Goal: Task Accomplishment & Management: Manage account settings

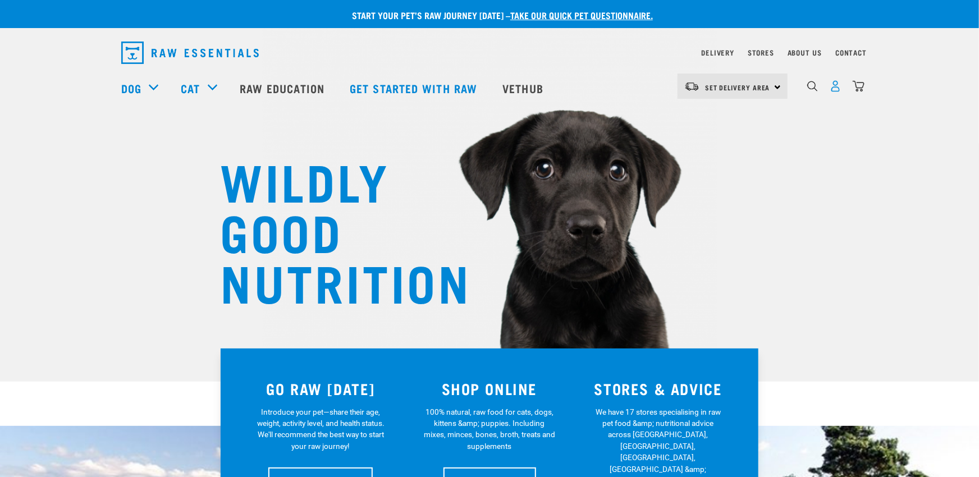
click at [836, 90] on img "dropdown navigation" at bounding box center [835, 86] width 12 height 12
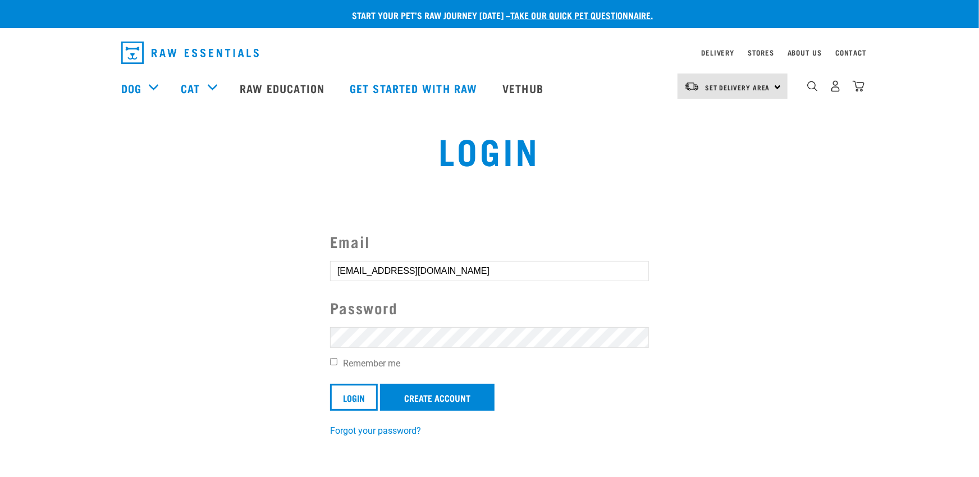
click at [333, 363] on input "Remember me" at bounding box center [333, 361] width 7 height 7
checkbox input "true"
click at [352, 396] on input "Login" at bounding box center [354, 397] width 48 height 27
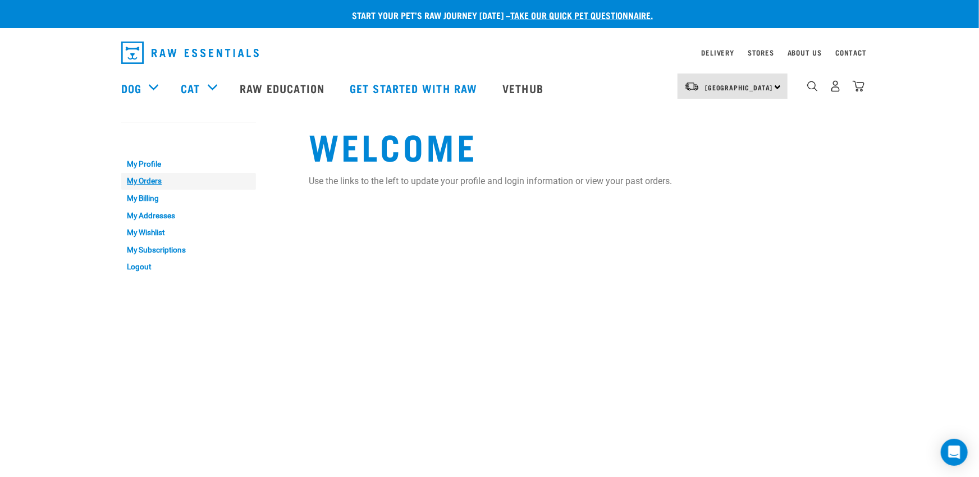
click at [148, 181] on link "My Orders" at bounding box center [188, 181] width 135 height 17
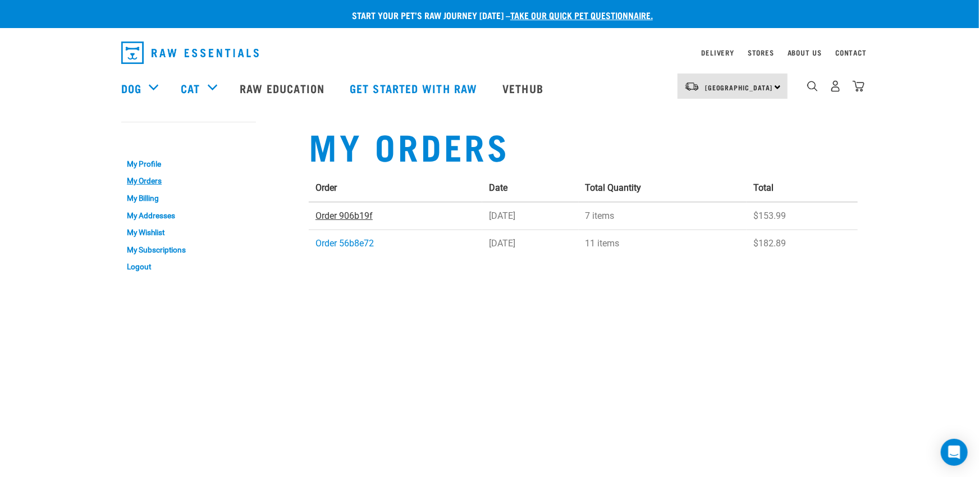
click at [338, 215] on link "Order 906b19f" at bounding box center [343, 215] width 57 height 11
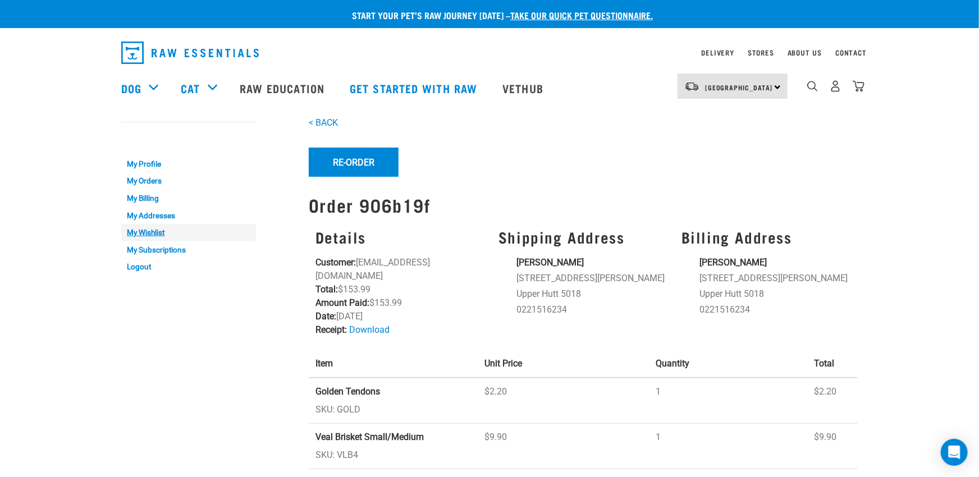
click at [152, 230] on link "My Wishlist" at bounding box center [188, 232] width 135 height 17
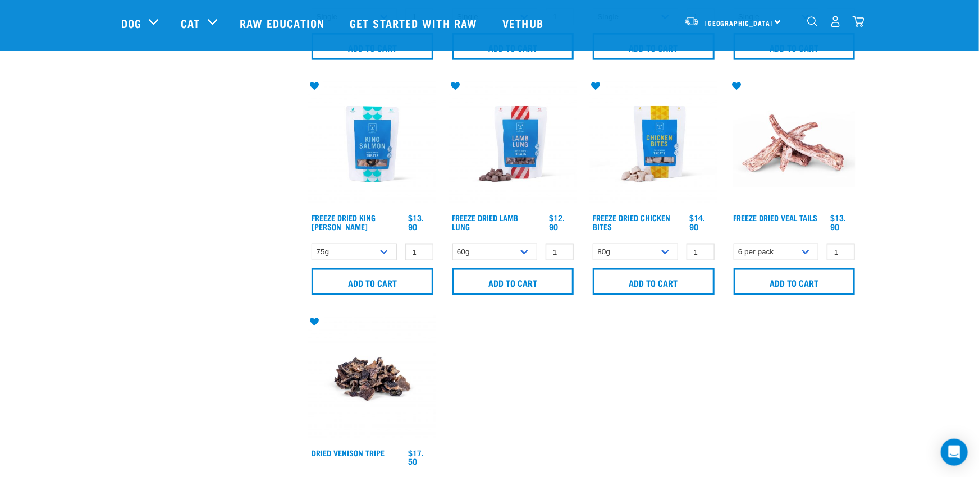
scroll to position [750, 0]
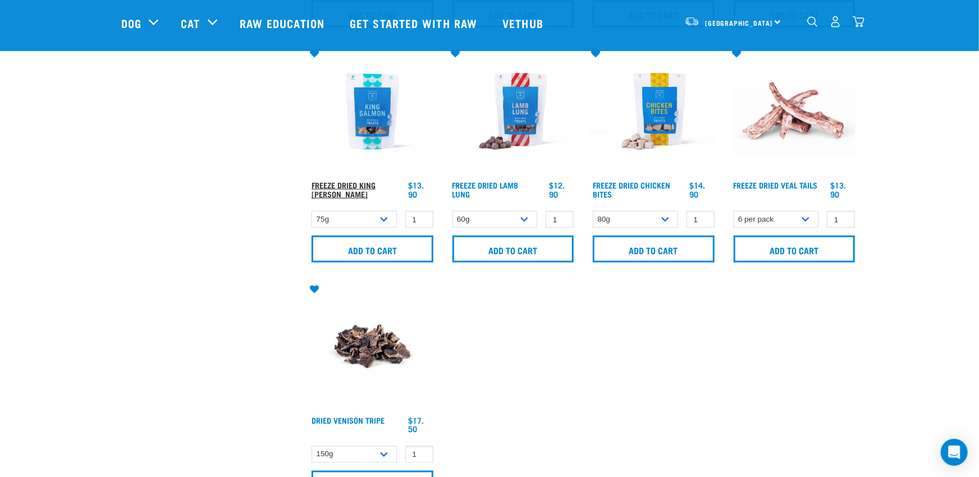
click at [336, 184] on link "Freeze Dried King Salmon" at bounding box center [343, 189] width 64 height 13
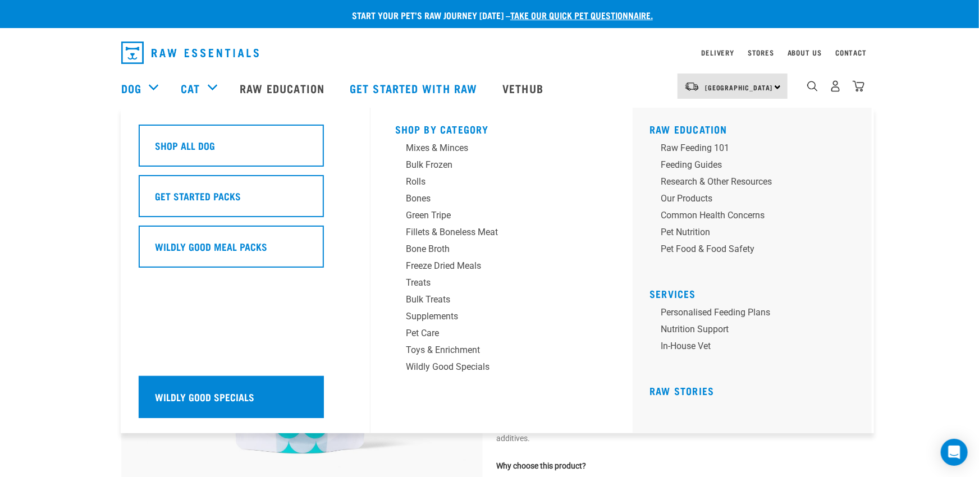
click at [193, 403] on h5 "Wildly Good Specials" at bounding box center [204, 396] width 99 height 15
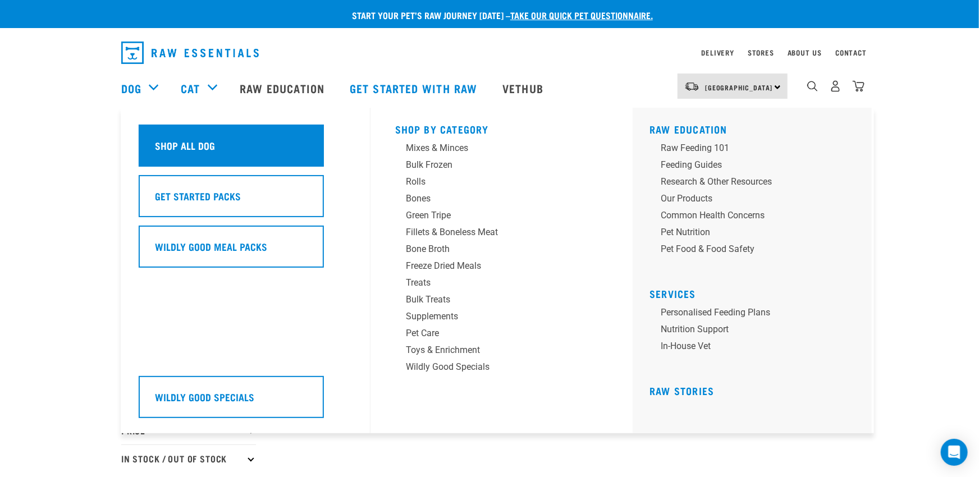
click at [149, 140] on div "Shop All Dog" at bounding box center [231, 146] width 185 height 42
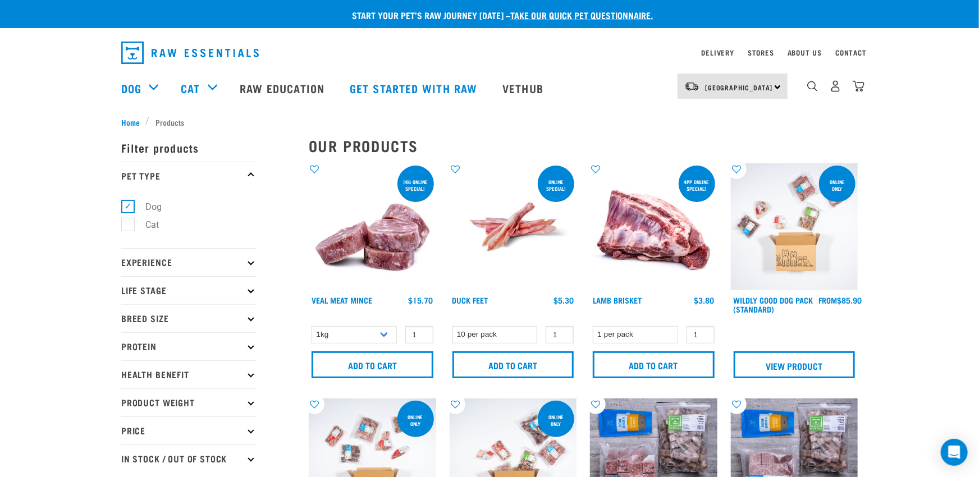
scroll to position [83, 0]
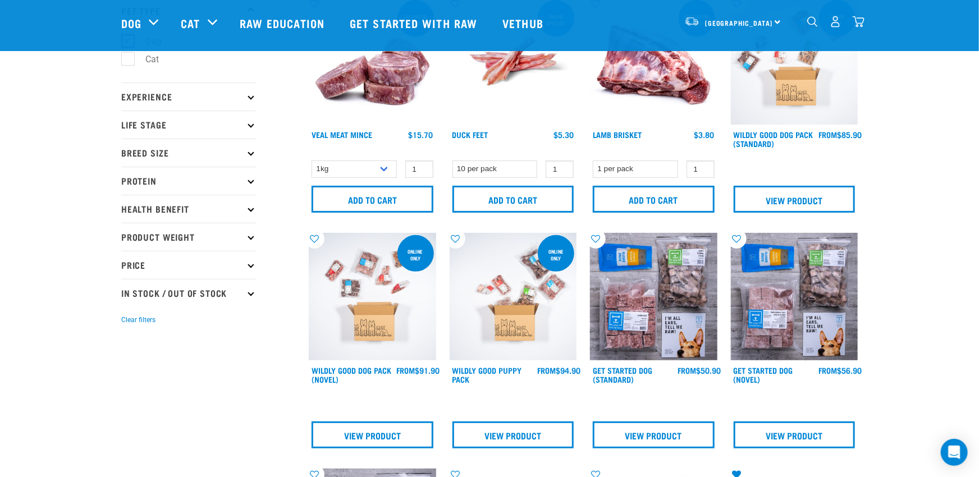
click at [251, 98] on icon at bounding box center [250, 96] width 6 height 6
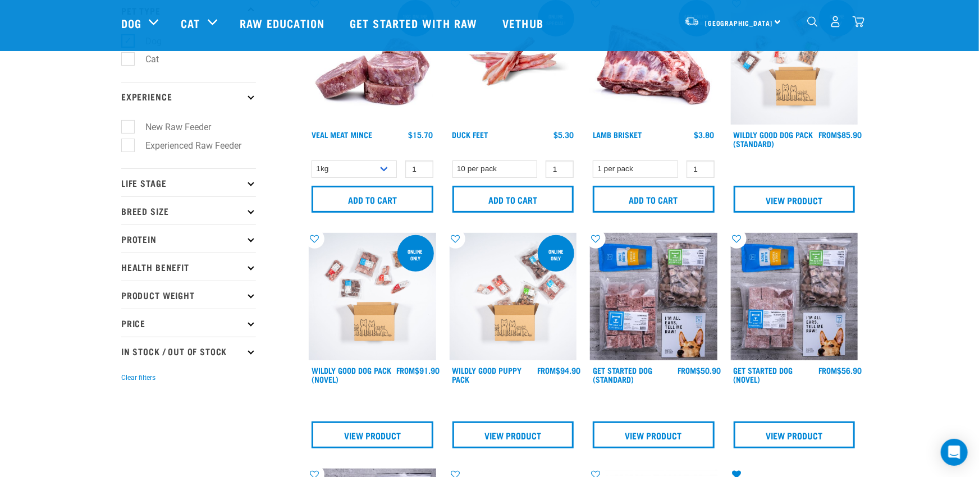
click at [247, 185] on p "Life Stage" at bounding box center [188, 182] width 135 height 28
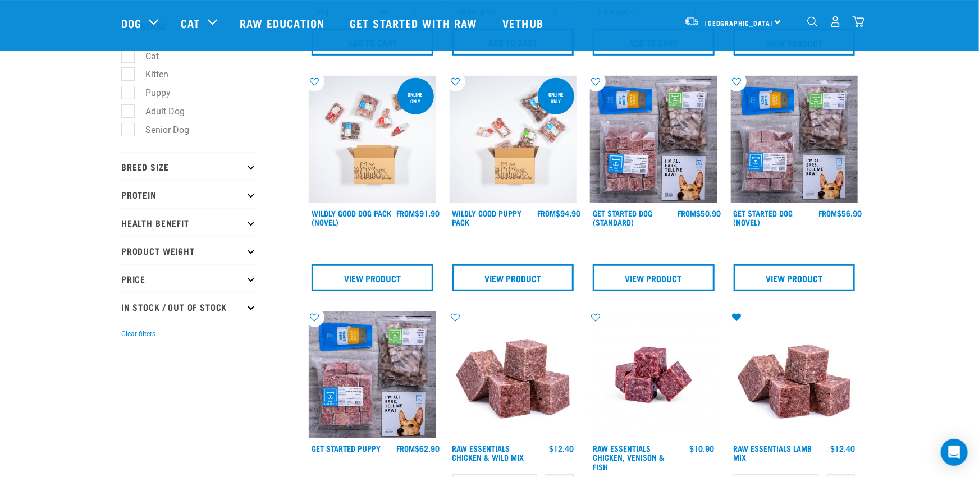
scroll to position [250, 0]
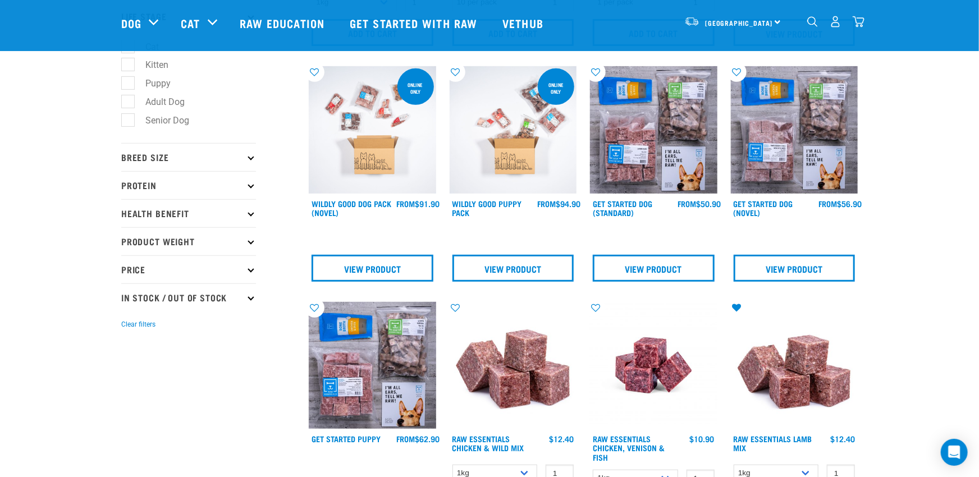
click at [250, 194] on p "Protein" at bounding box center [188, 185] width 135 height 28
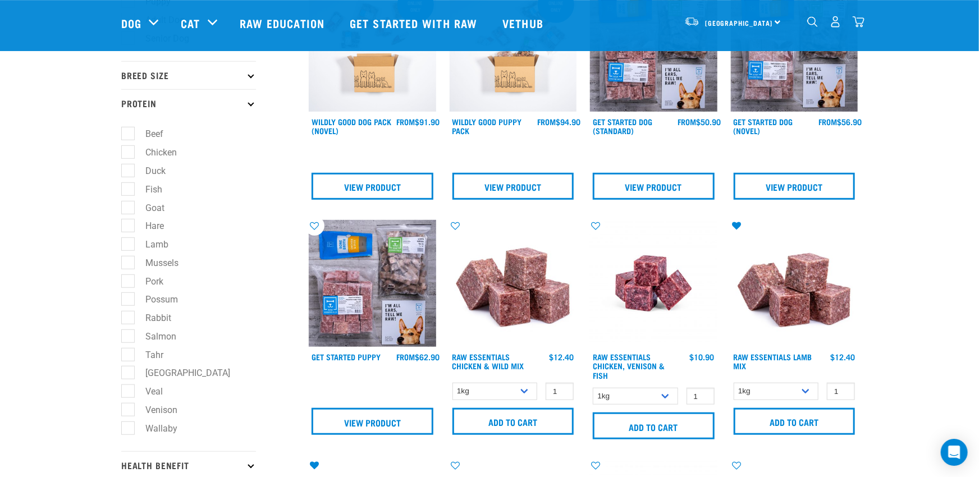
scroll to position [333, 0]
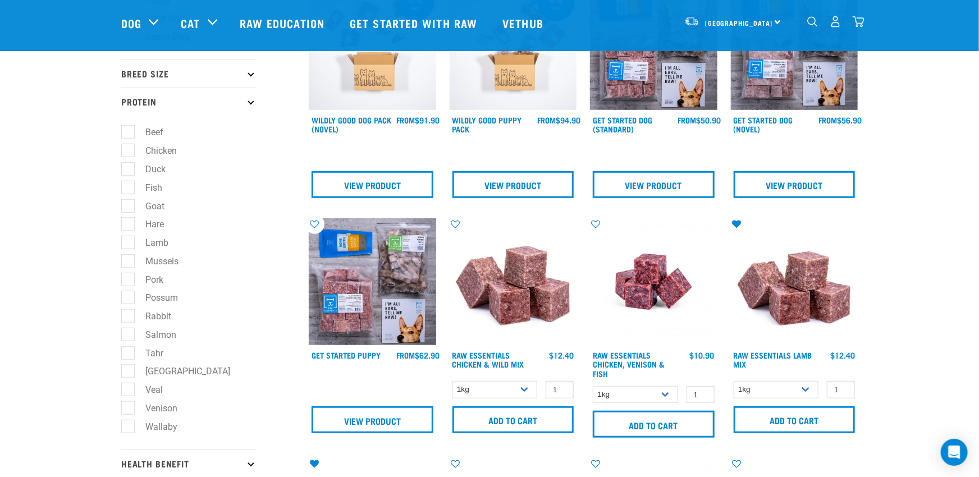
click at [127, 158] on label "Chicken" at bounding box center [154, 151] width 54 height 14
click at [127, 153] on input "Chicken" at bounding box center [124, 148] width 7 height 7
checkbox input "true"
click at [130, 176] on label "Duck" at bounding box center [148, 169] width 43 height 14
click at [129, 171] on input "Duck" at bounding box center [124, 166] width 7 height 7
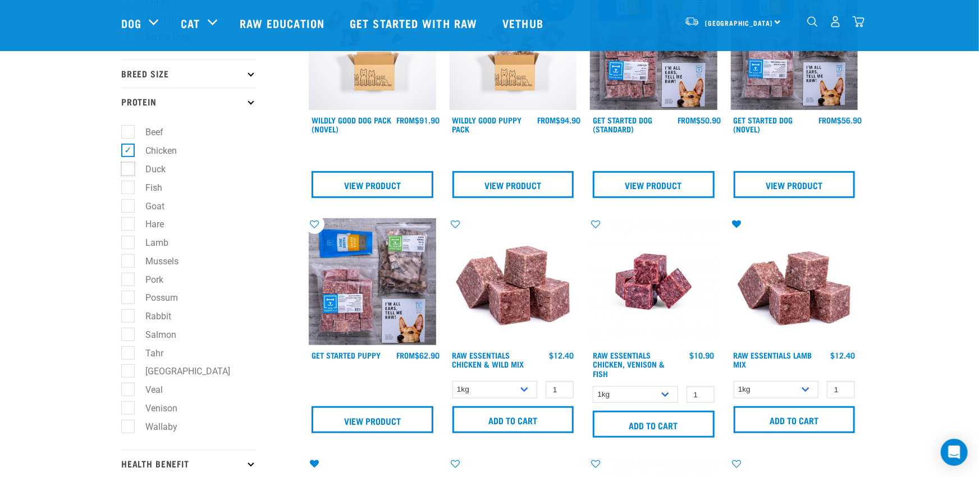
checkbox input "true"
click at [130, 195] on label "Fish" at bounding box center [146, 188] width 39 height 14
click at [129, 189] on input "Fish" at bounding box center [124, 185] width 7 height 7
checkbox input "true"
click at [131, 250] on label "Lamb" at bounding box center [149, 243] width 45 height 14
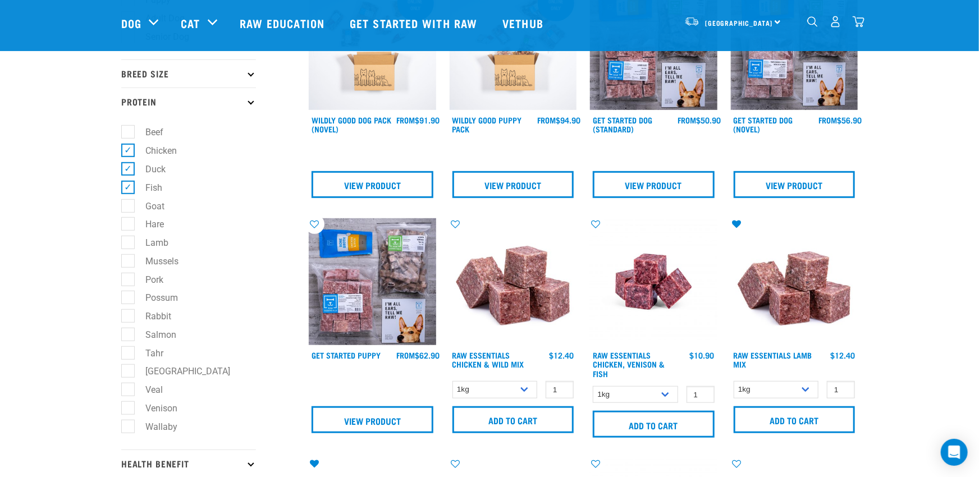
click at [129, 244] on input "Lamb" at bounding box center [124, 240] width 7 height 7
checkbox input "true"
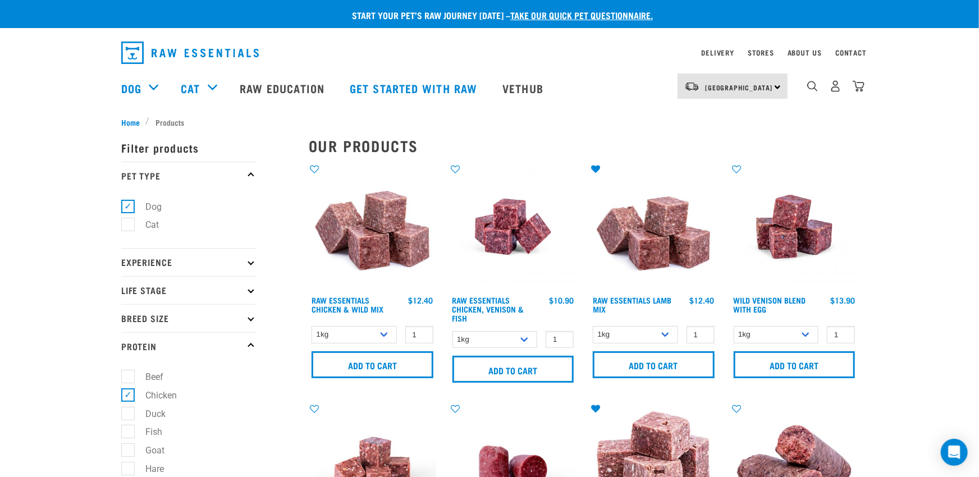
scroll to position [83, 0]
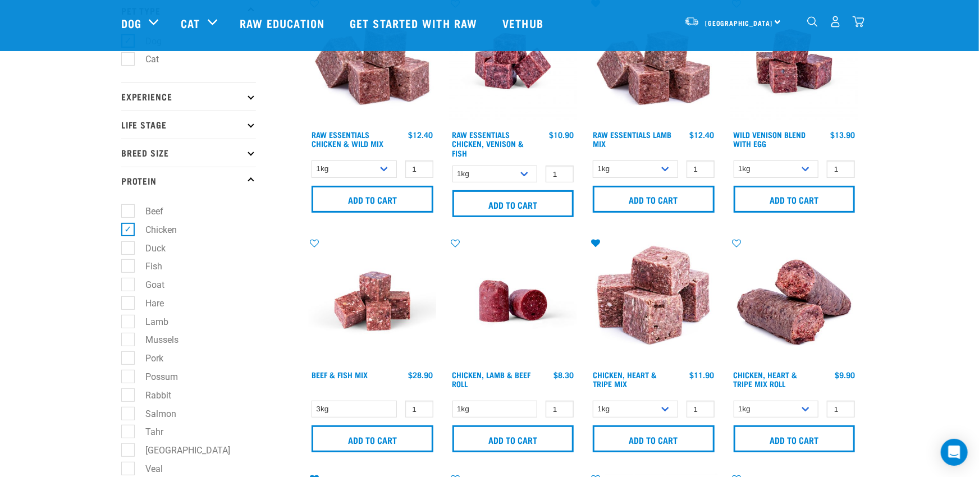
click at [127, 231] on label "Chicken" at bounding box center [154, 230] width 54 height 14
click at [127, 231] on input "Chicken" at bounding box center [124, 227] width 7 height 7
checkbox input "false"
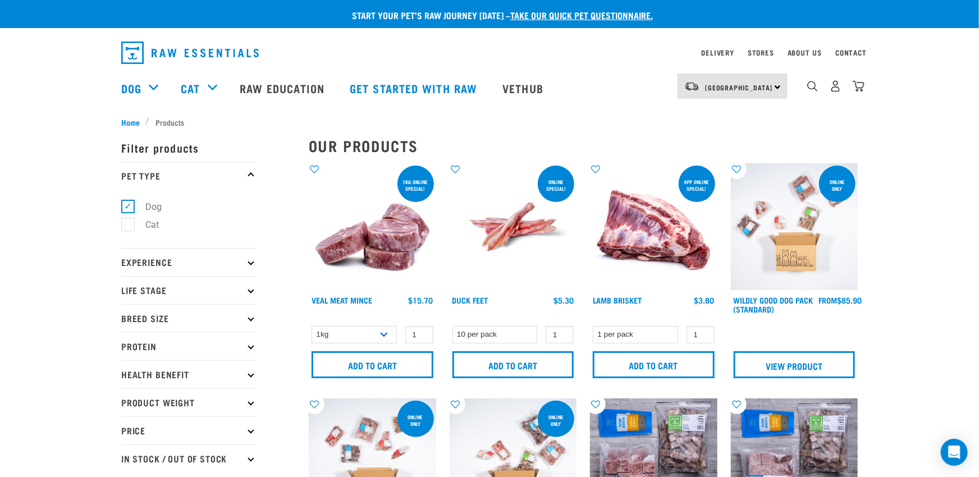
click at [253, 348] on icon at bounding box center [250, 346] width 6 height 6
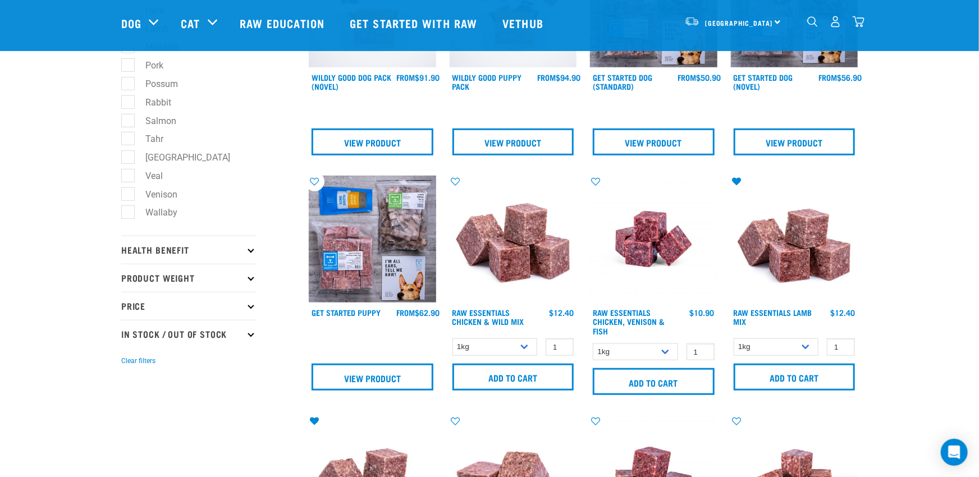
scroll to position [416, 0]
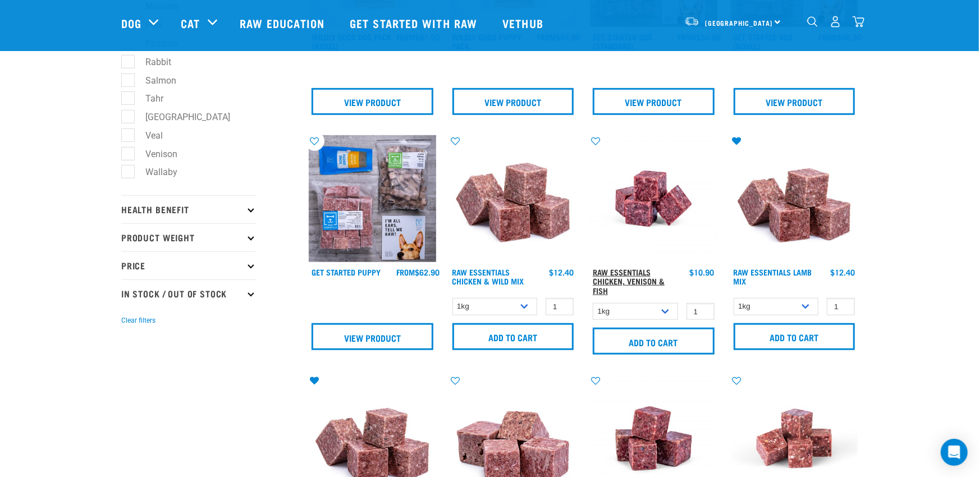
click at [631, 275] on link "Raw Essentials Chicken, Venison & Fish" at bounding box center [629, 281] width 72 height 22
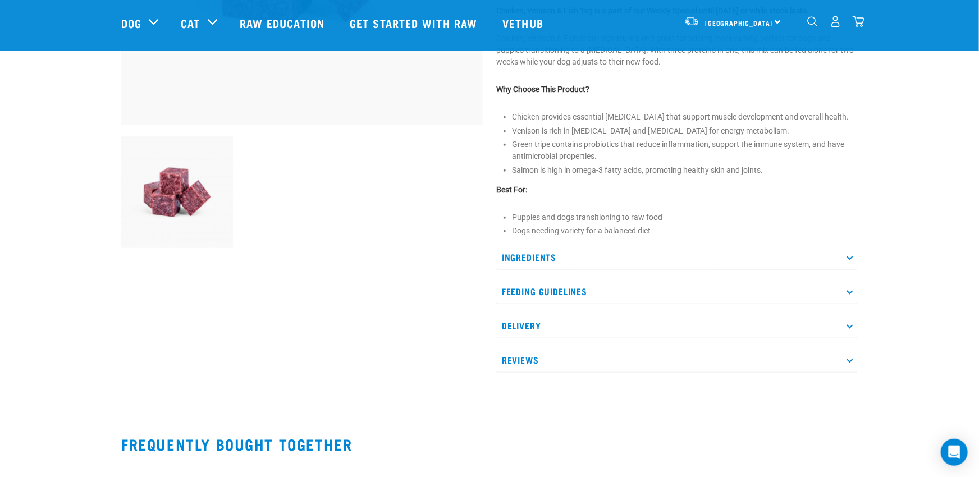
scroll to position [333, 0]
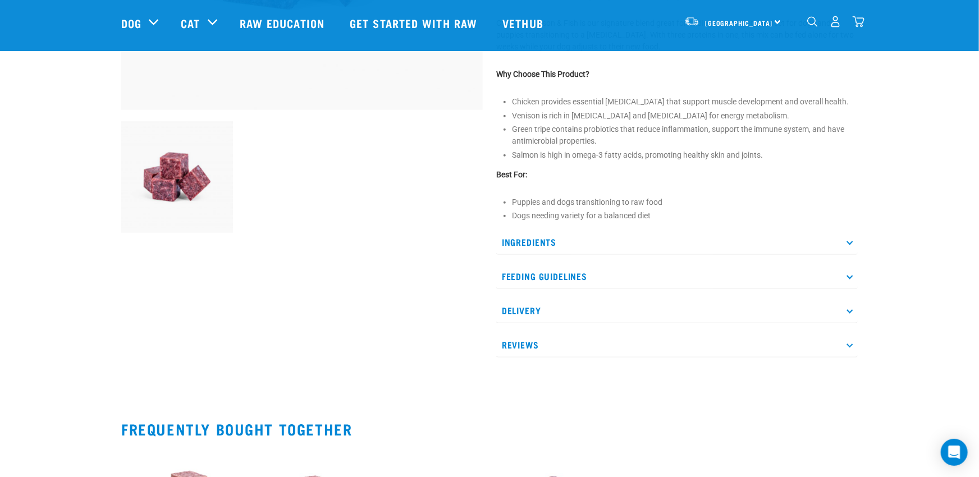
click at [851, 246] on p "Ingredients" at bounding box center [676, 242] width 361 height 25
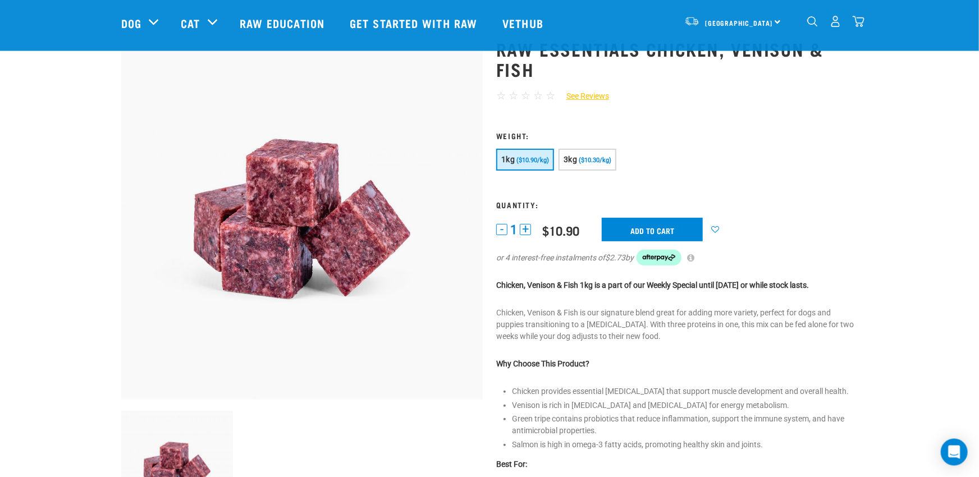
scroll to position [83, 0]
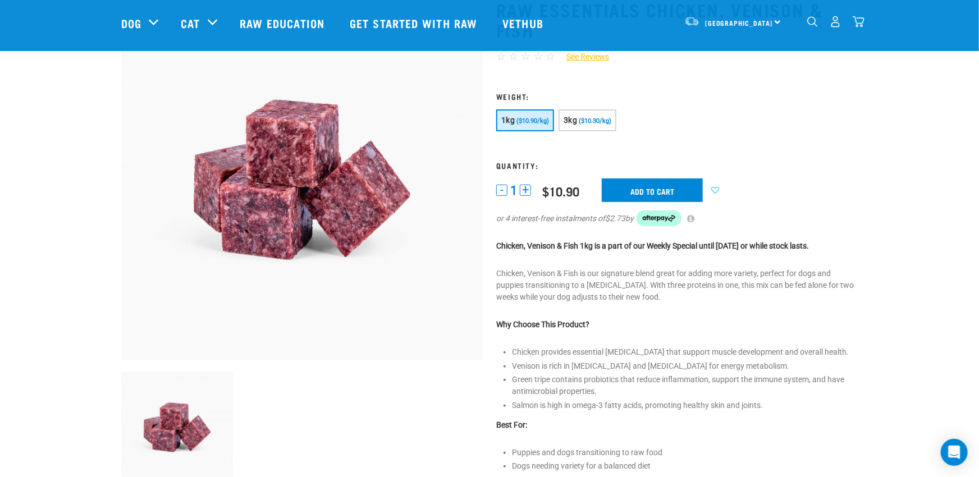
click at [717, 186] on link at bounding box center [715, 191] width 20 height 20
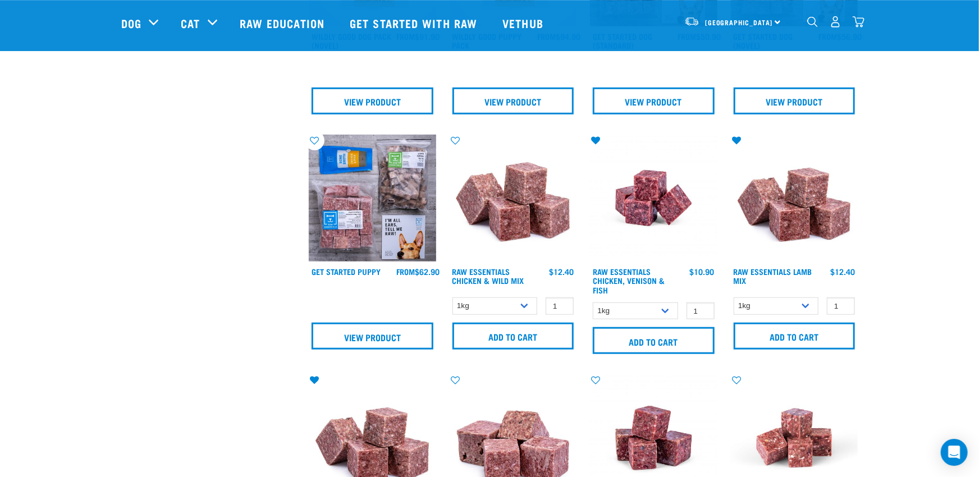
scroll to position [416, 0]
click at [503, 280] on link "Raw Essentials Chicken & Wild Mix" at bounding box center [488, 276] width 72 height 13
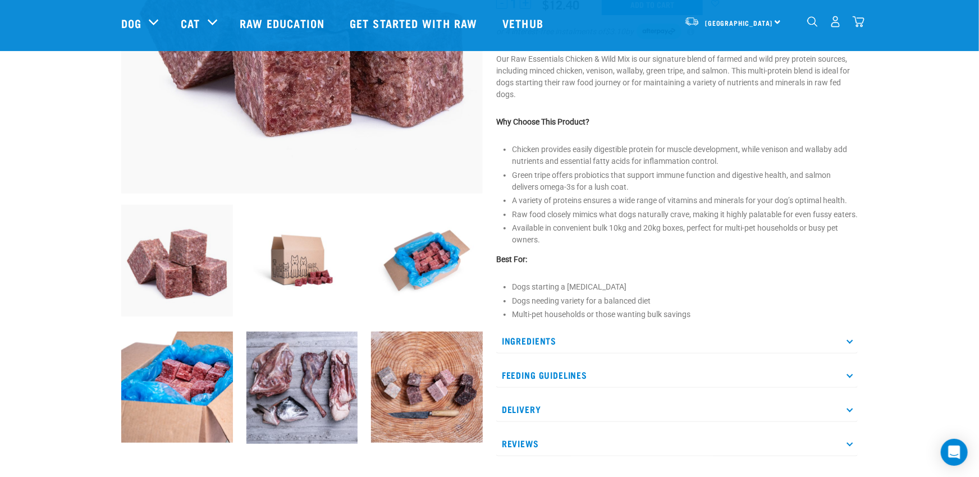
scroll to position [333, 0]
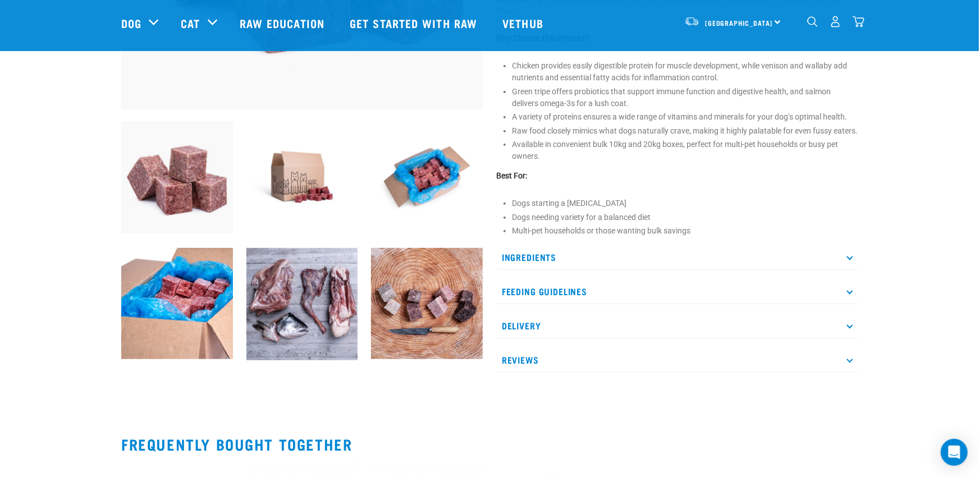
click at [851, 270] on p "Ingredients" at bounding box center [676, 257] width 361 height 25
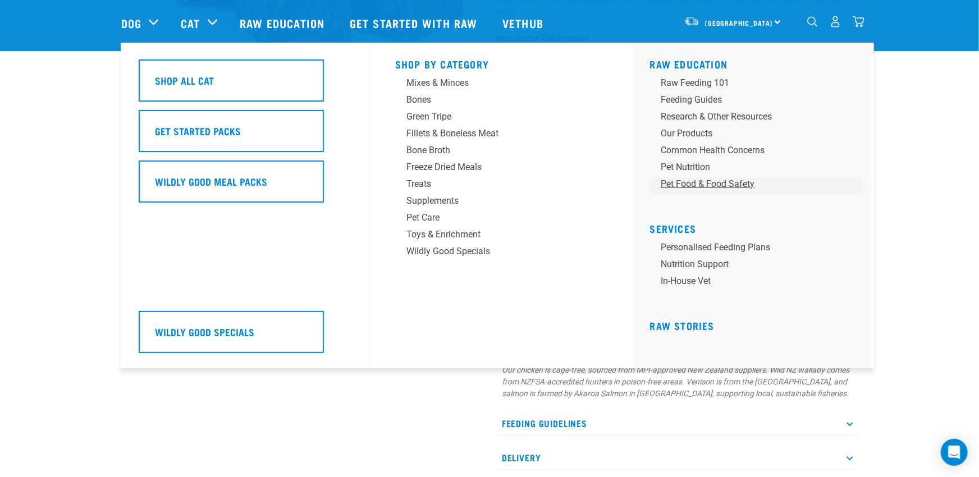
scroll to position [0, 0]
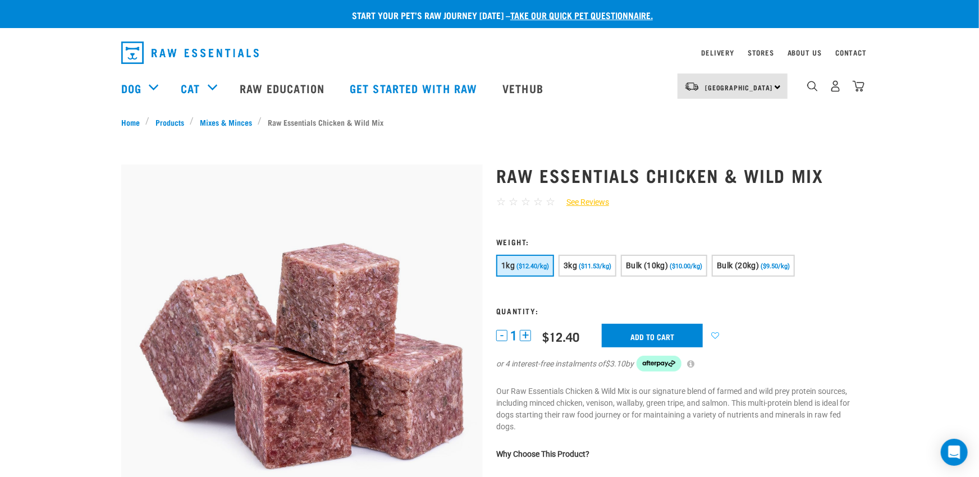
click at [717, 334] on icon at bounding box center [715, 336] width 20 height 8
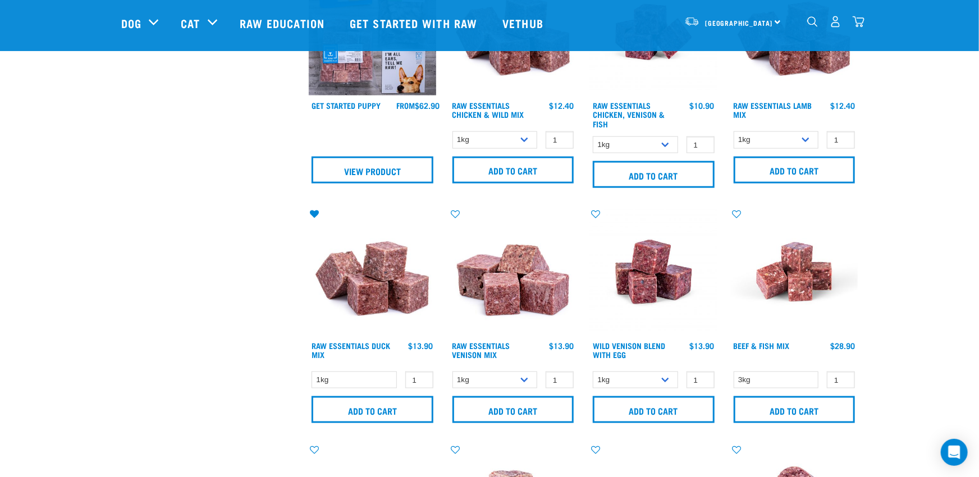
scroll to position [667, 0]
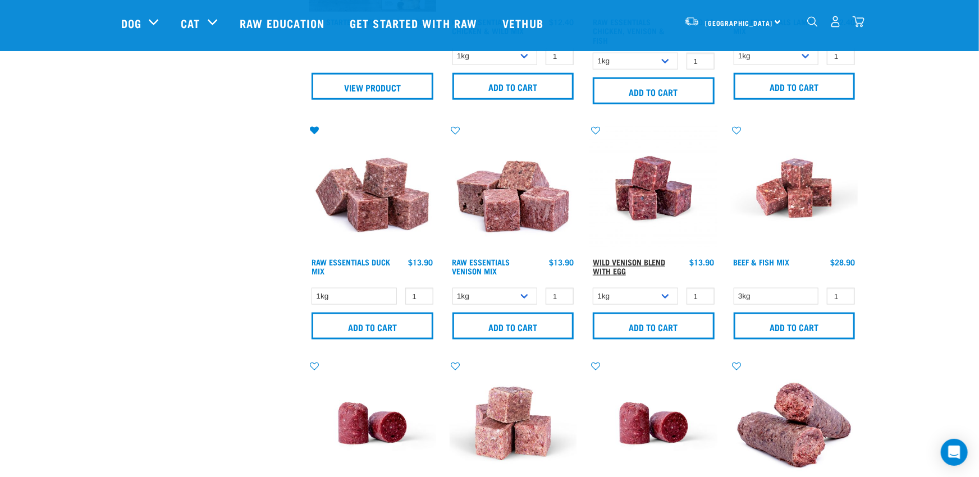
click at [625, 265] on link "Wild Venison Blend with Egg" at bounding box center [629, 266] width 72 height 13
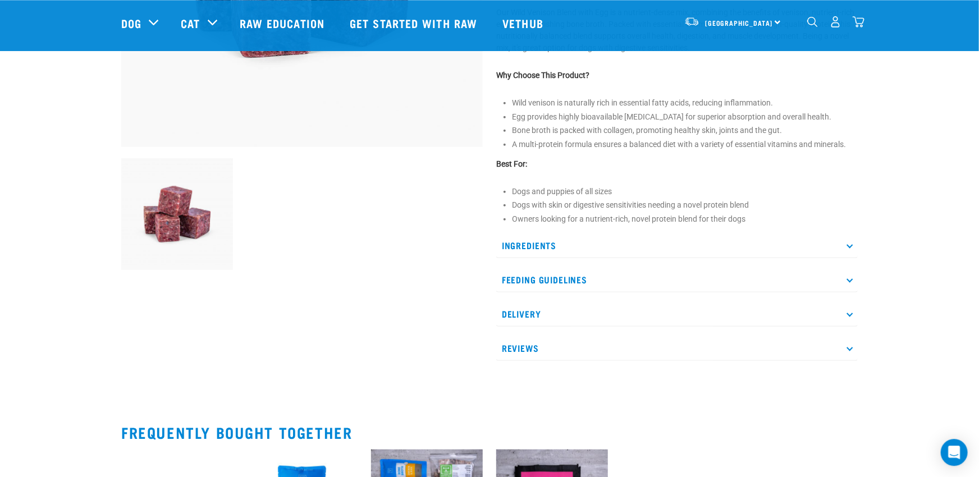
scroll to position [250, 0]
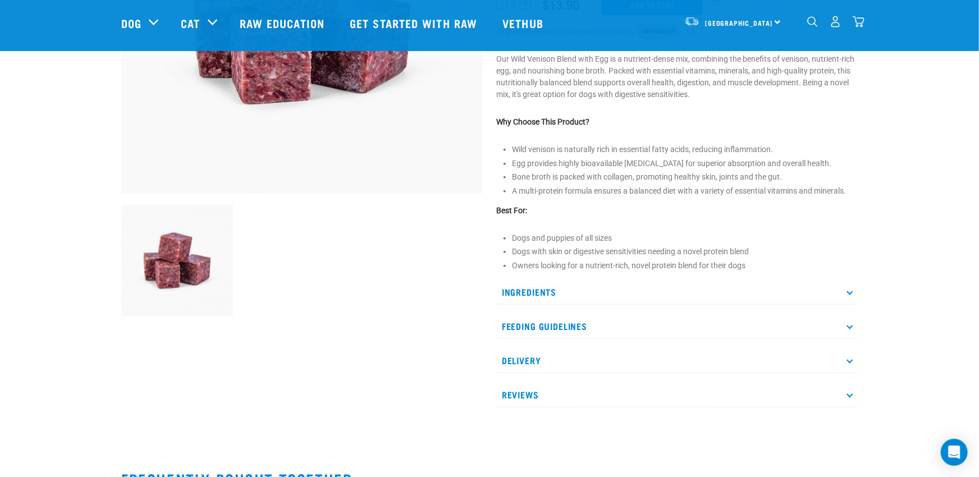
click at [849, 291] on icon at bounding box center [849, 291] width 6 height 6
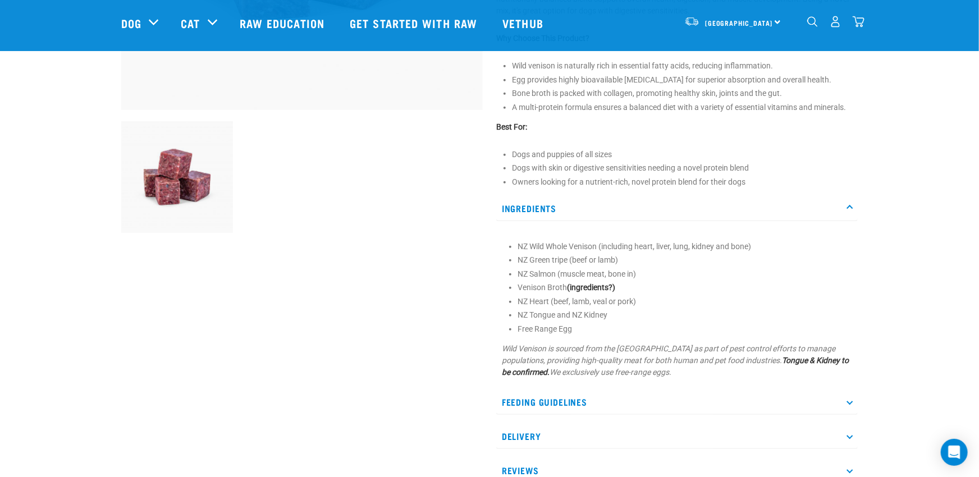
scroll to position [0, 0]
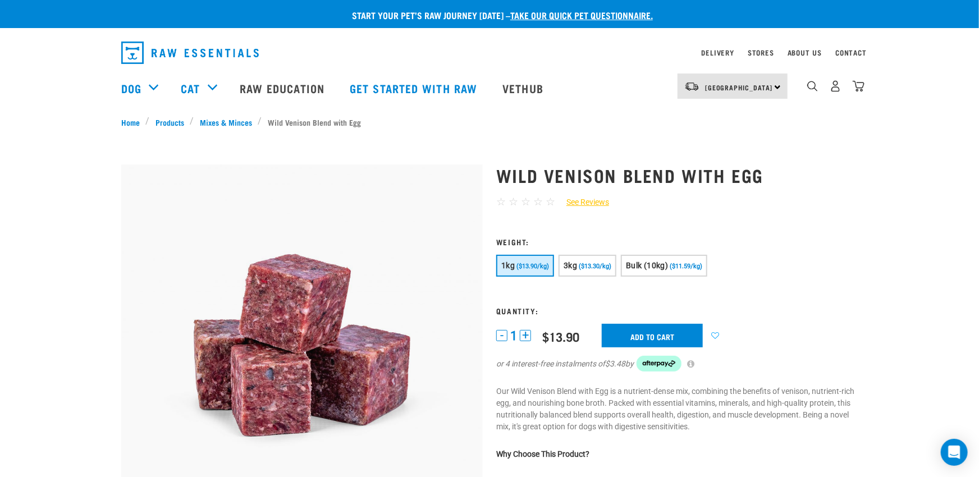
click at [718, 334] on icon at bounding box center [715, 336] width 20 height 8
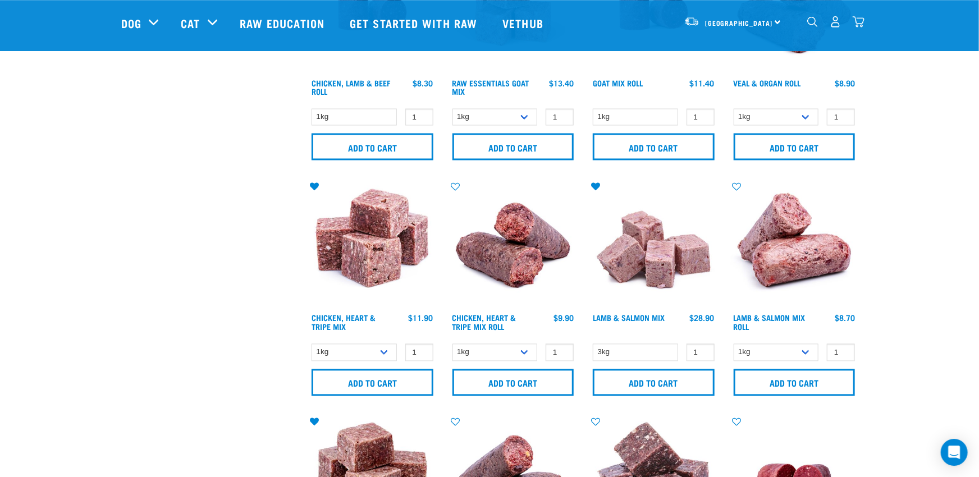
scroll to position [1083, 0]
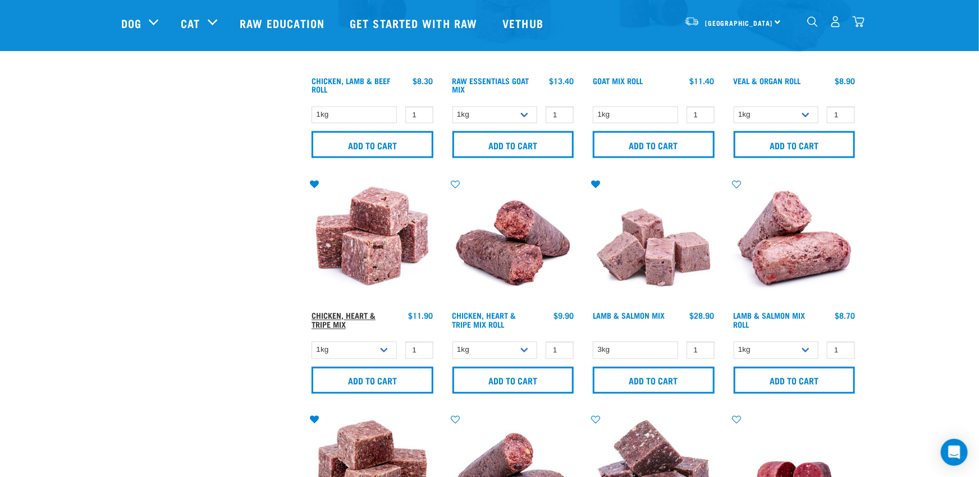
click at [334, 314] on link "Chicken, Heart & Tripe Mix" at bounding box center [343, 320] width 64 height 13
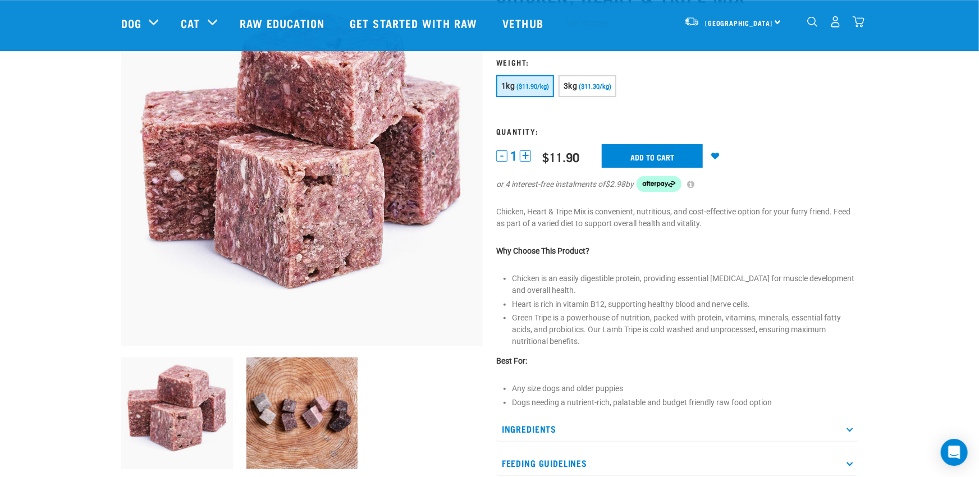
scroll to position [333, 0]
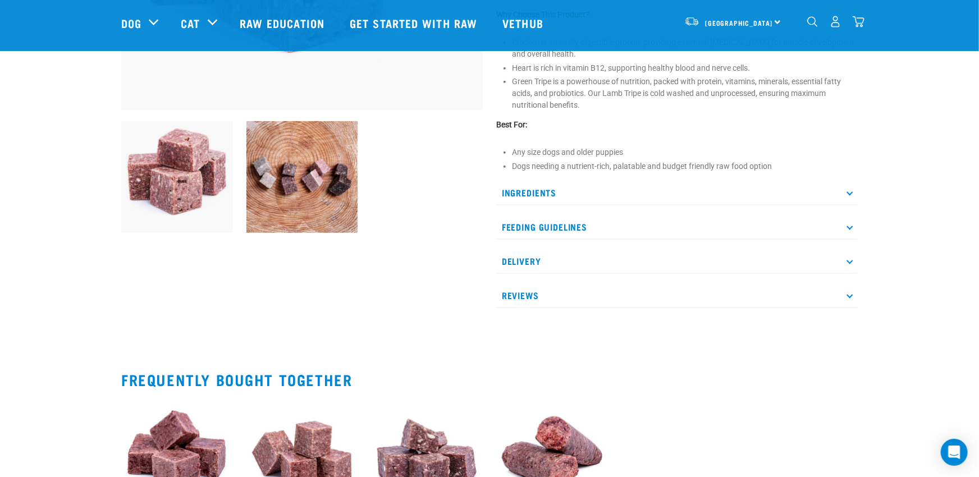
click at [850, 196] on p "Ingredients" at bounding box center [676, 192] width 361 height 25
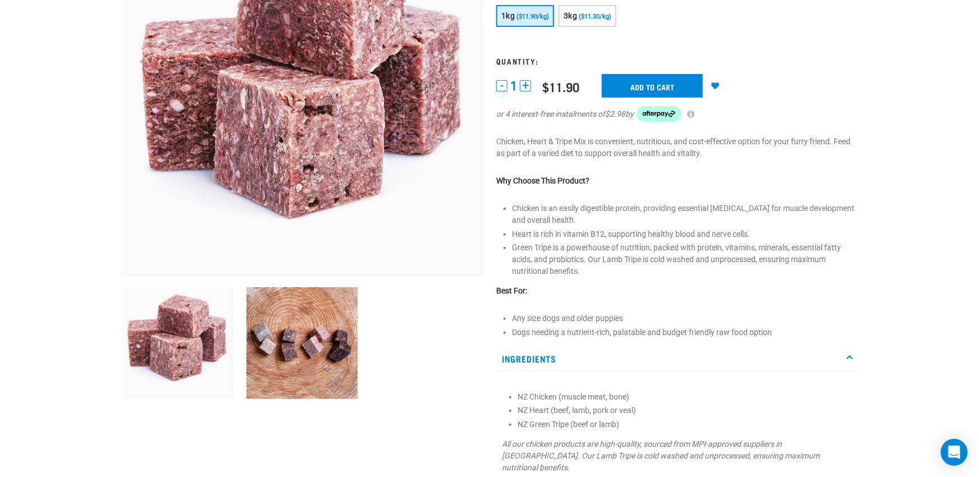
scroll to position [0, 0]
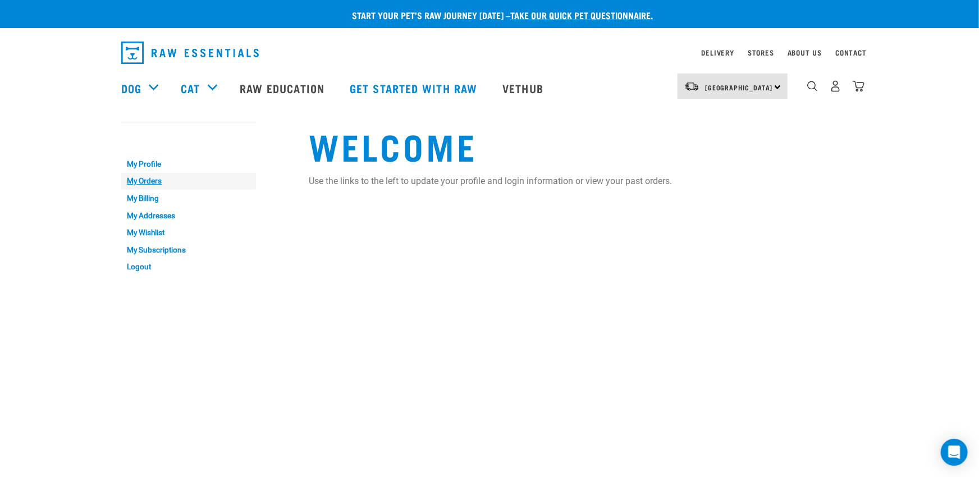
click at [155, 180] on link "My Orders" at bounding box center [188, 181] width 135 height 17
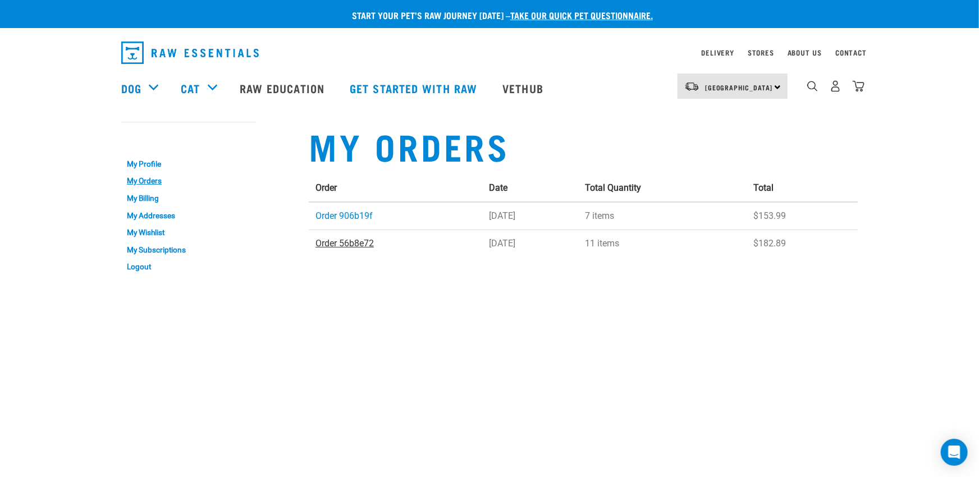
click at [352, 242] on link "Order 56b8e72" at bounding box center [344, 243] width 58 height 11
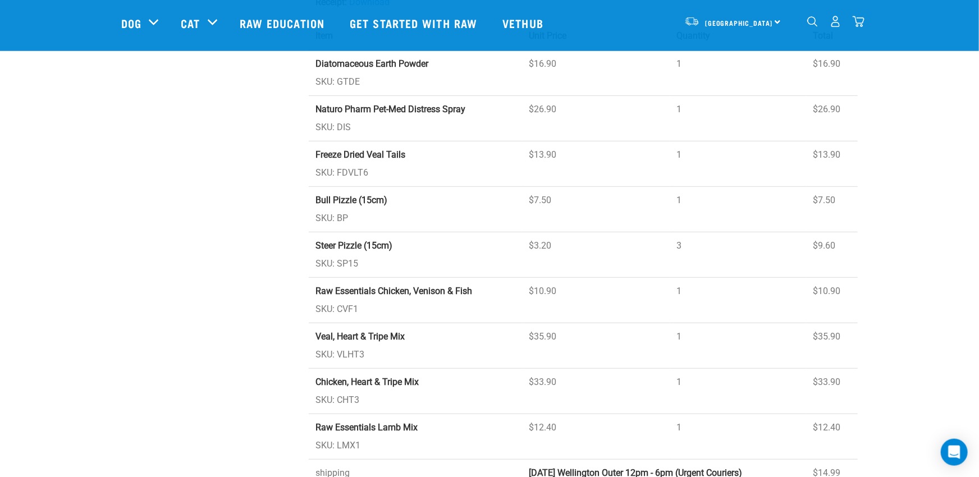
scroll to position [250, 0]
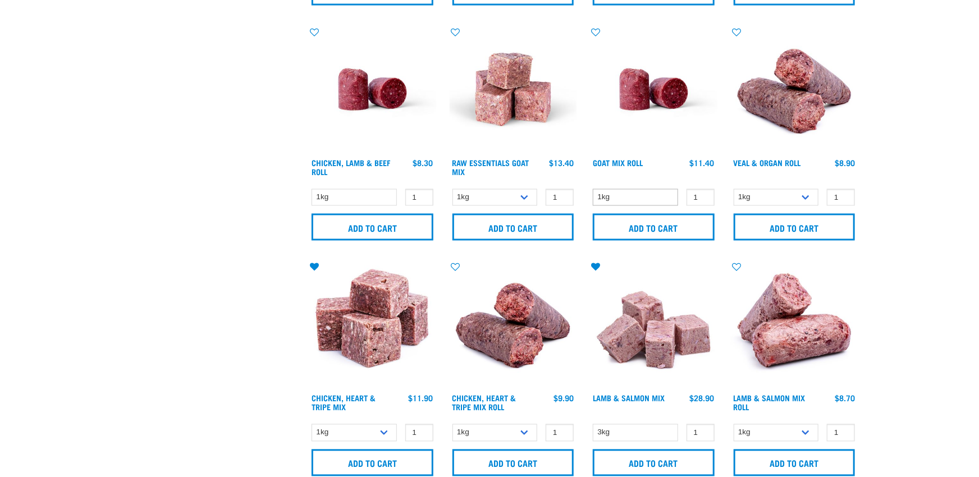
scroll to position [1083, 0]
click at [315, 264] on icon at bounding box center [315, 267] width 20 height 9
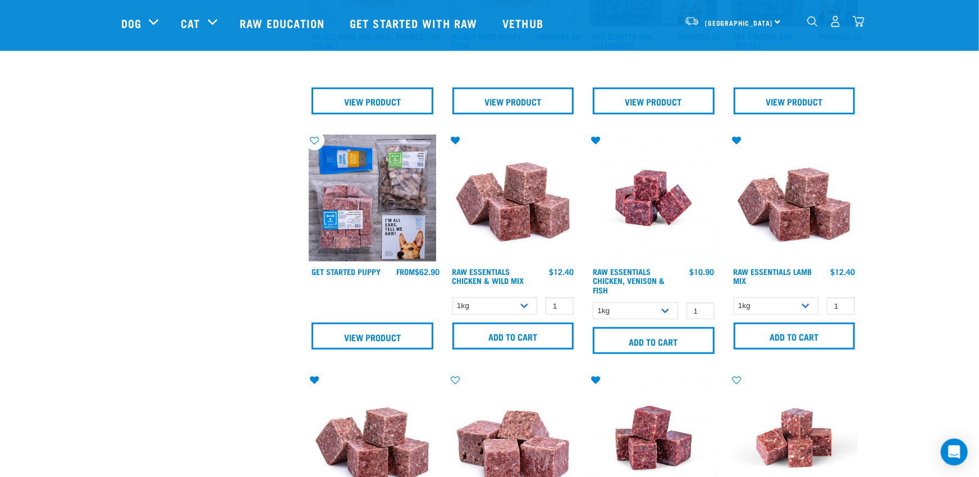
scroll to position [416, 0]
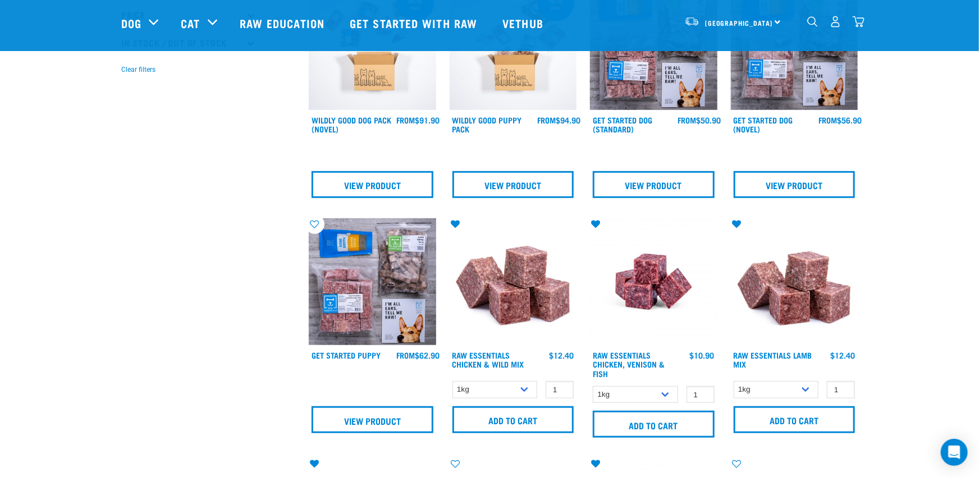
scroll to position [416, 0]
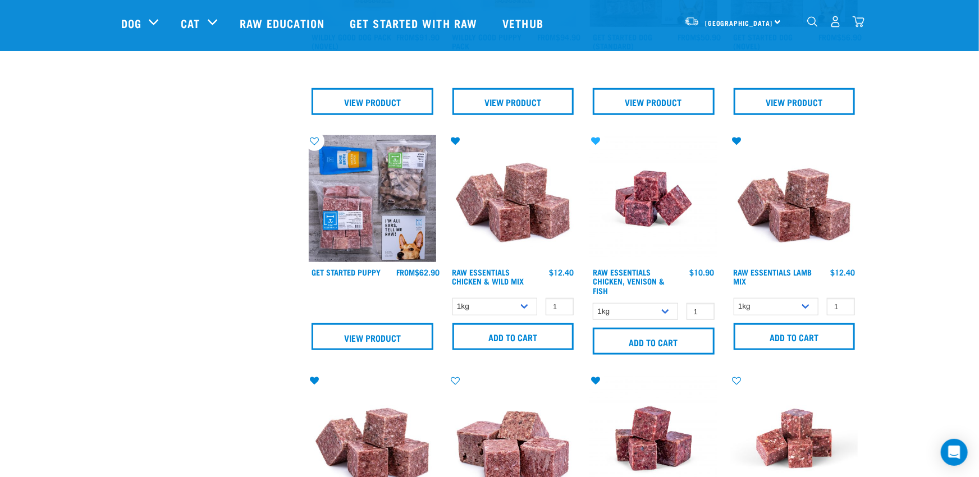
click at [595, 138] on icon at bounding box center [596, 140] width 20 height 9
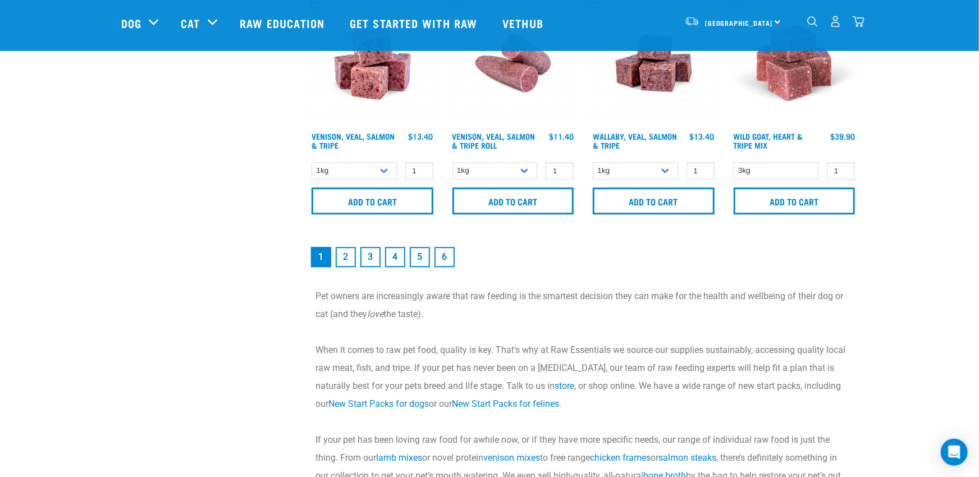
scroll to position [1750, 0]
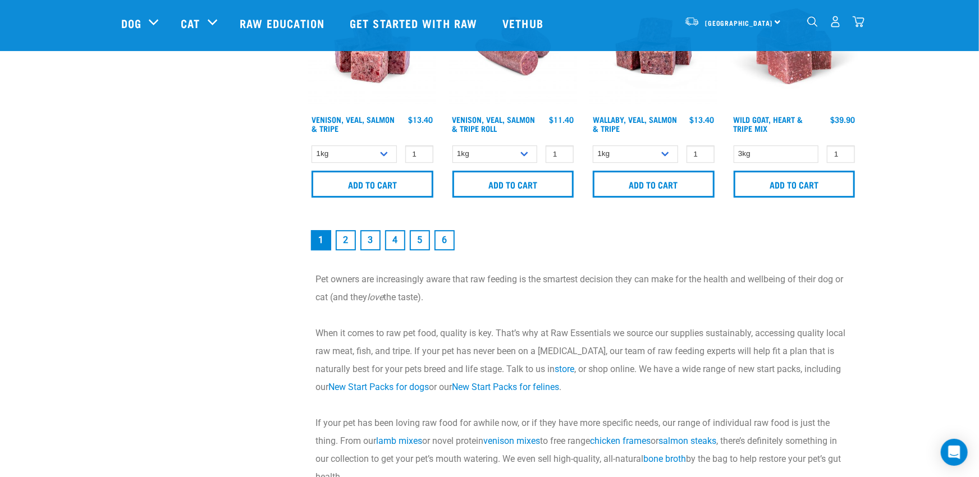
click at [344, 237] on link "2" at bounding box center [346, 240] width 20 height 20
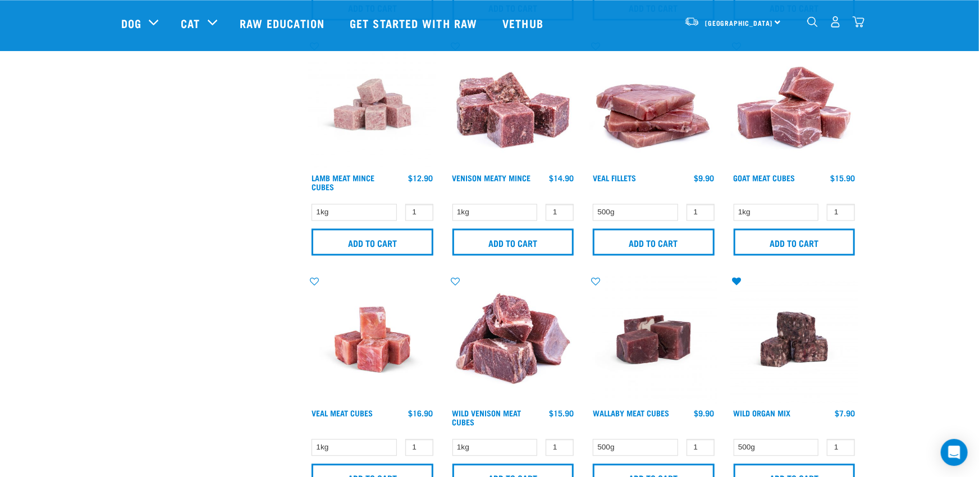
scroll to position [1250, 0]
